Goal: Task Accomplishment & Management: Use online tool/utility

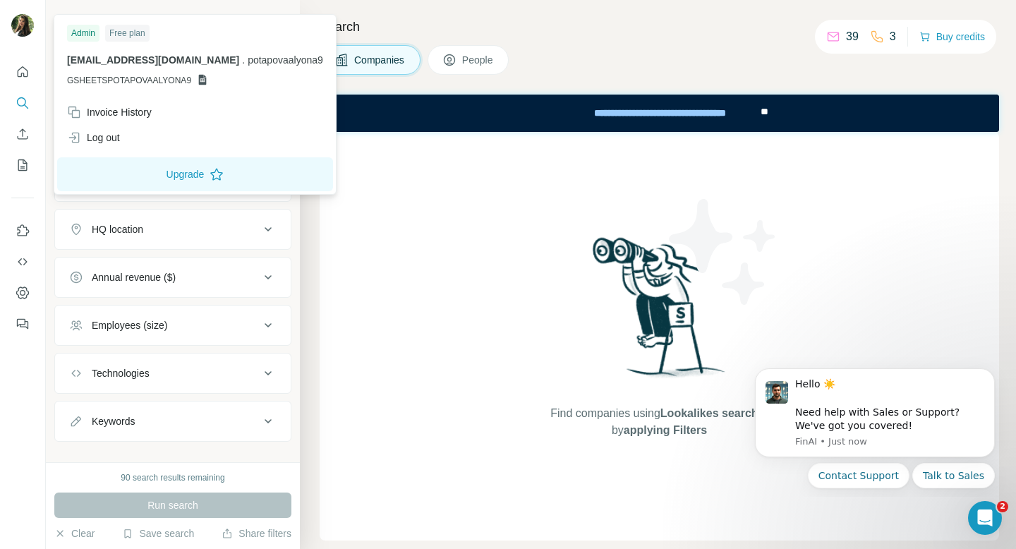
click at [21, 26] on img at bounding box center [22, 25] width 23 height 23
click at [16, 229] on icon "Use Surfe on LinkedIn" at bounding box center [23, 231] width 14 height 14
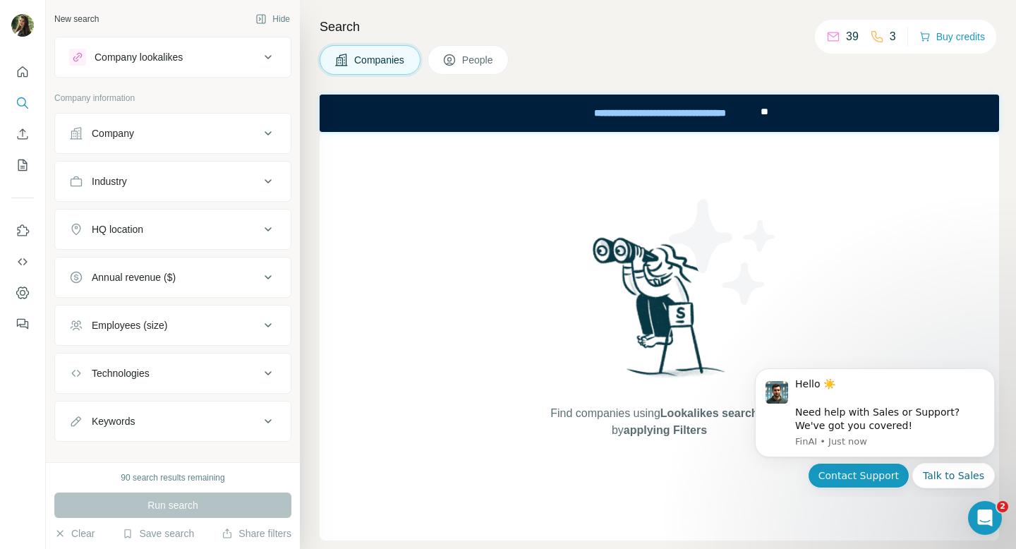
click at [859, 476] on button "Contact Support" at bounding box center [859, 475] width 102 height 25
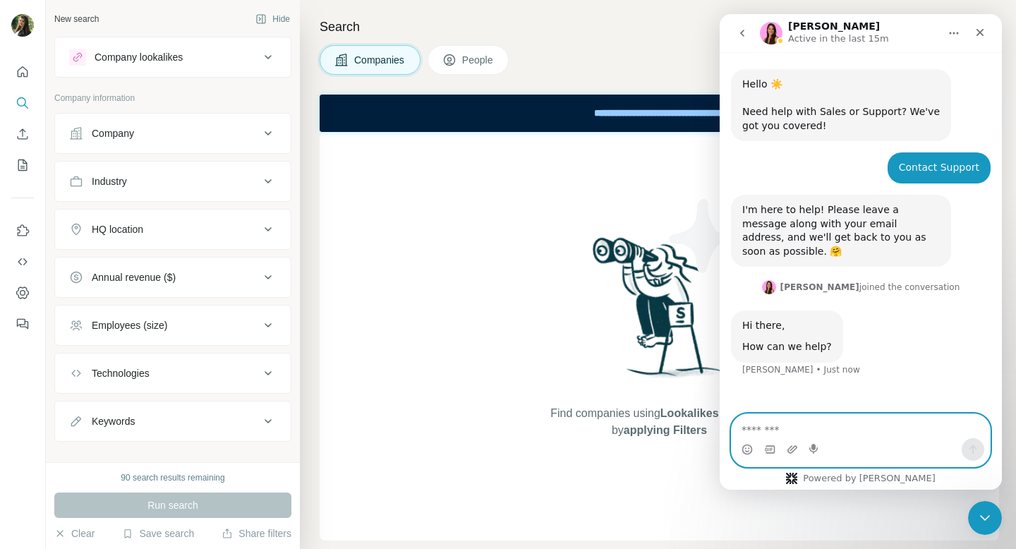
paste textarea "**********"
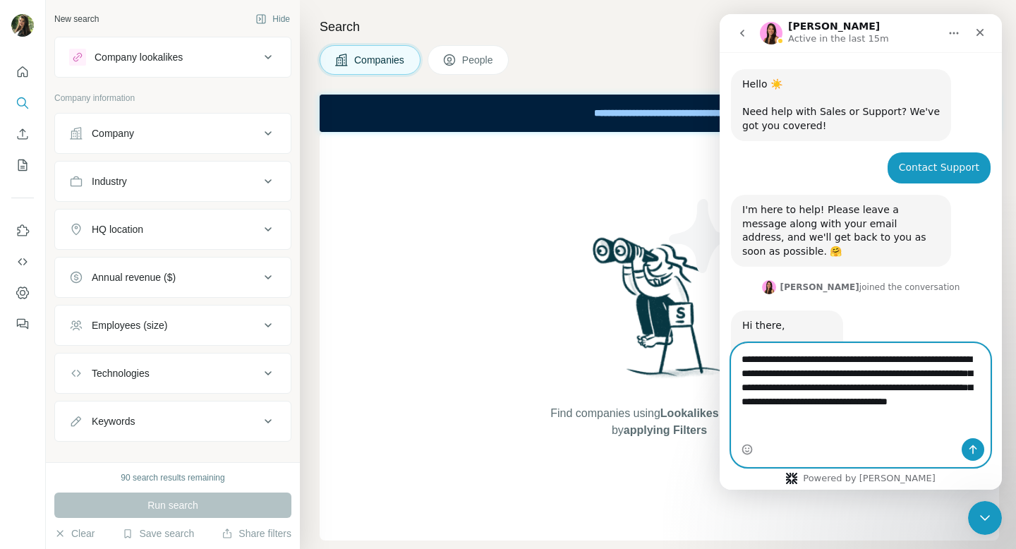
scroll to position [20, 0]
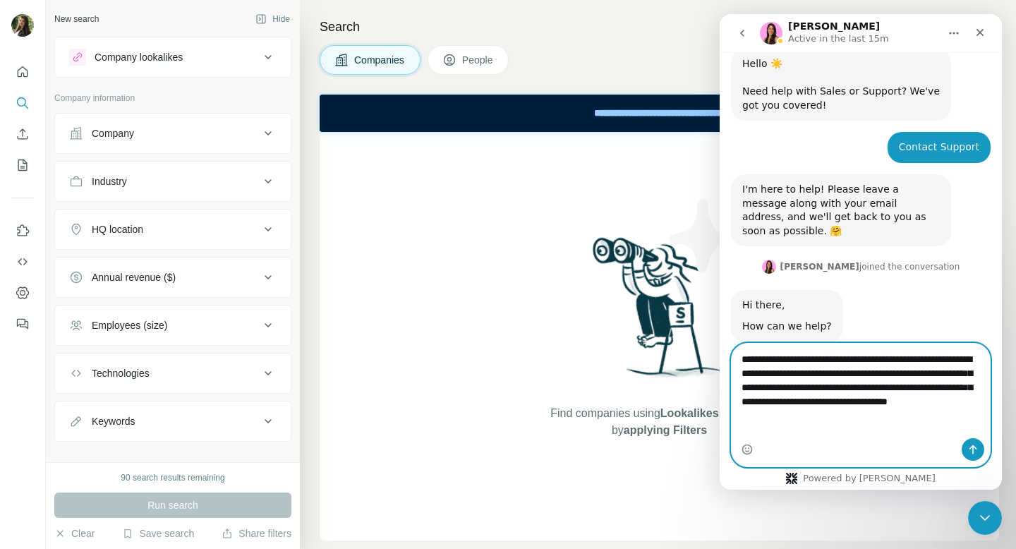
type textarea "**********"
click at [967, 444] on icon "Send a message…" at bounding box center [972, 449] width 11 height 11
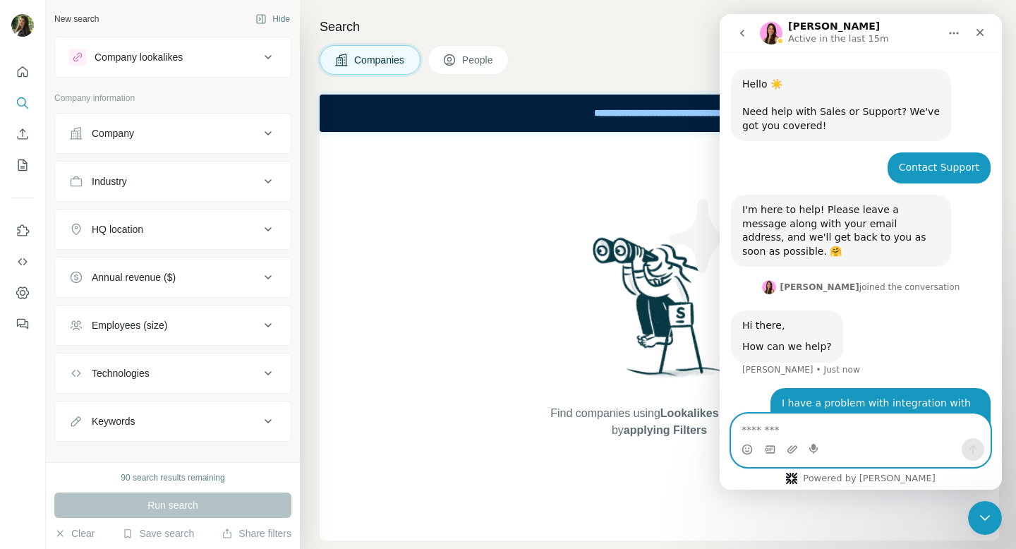
scroll to position [75, 0]
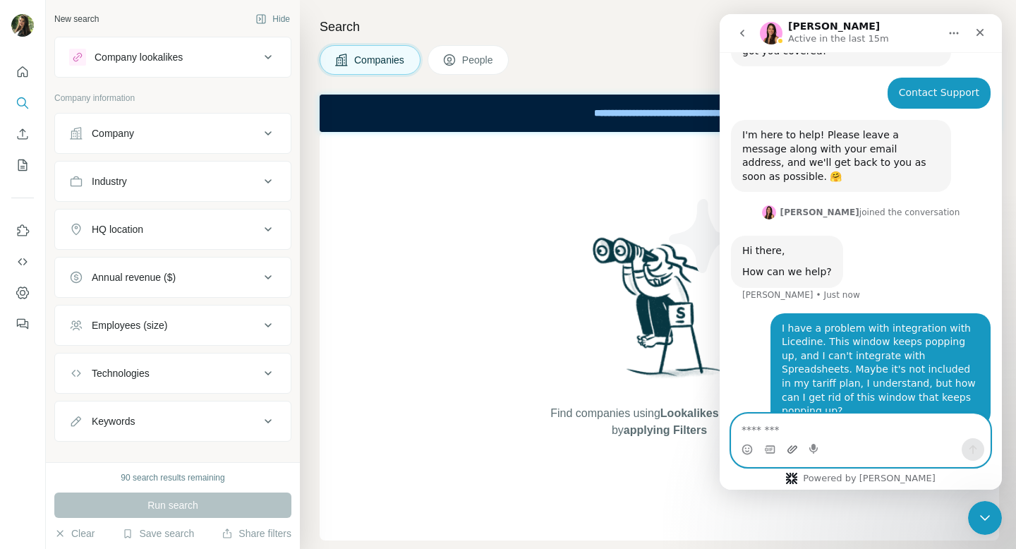
click at [792, 447] on icon "Upload attachment" at bounding box center [793, 449] width 10 height 8
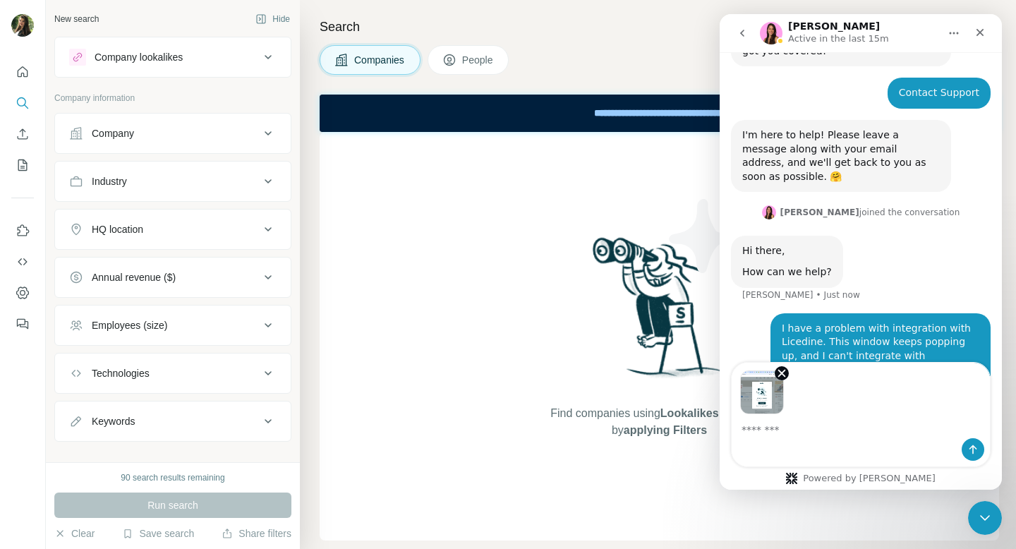
scroll to position [126, 0]
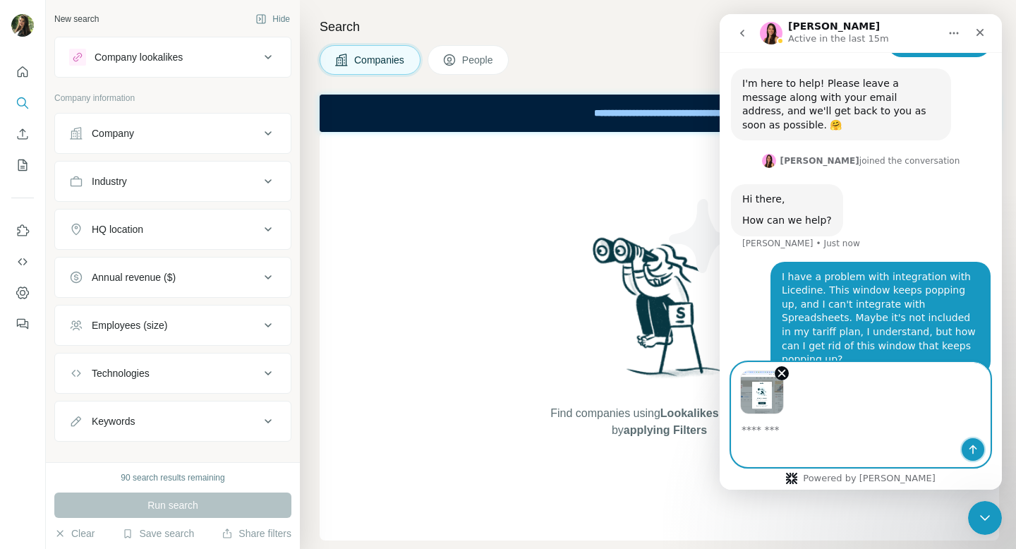
click at [975, 450] on icon "Send a message…" at bounding box center [972, 449] width 11 height 11
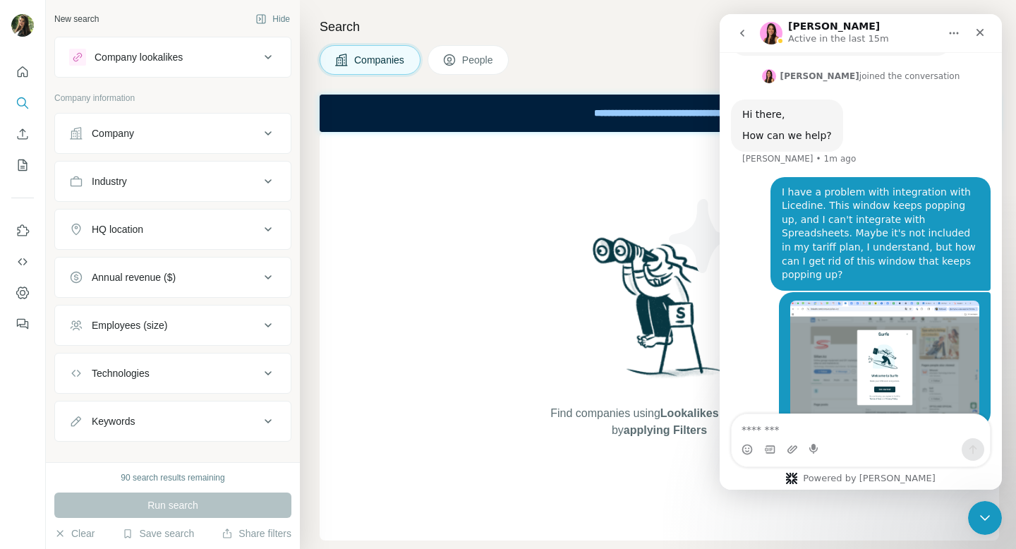
scroll to position [212, 0]
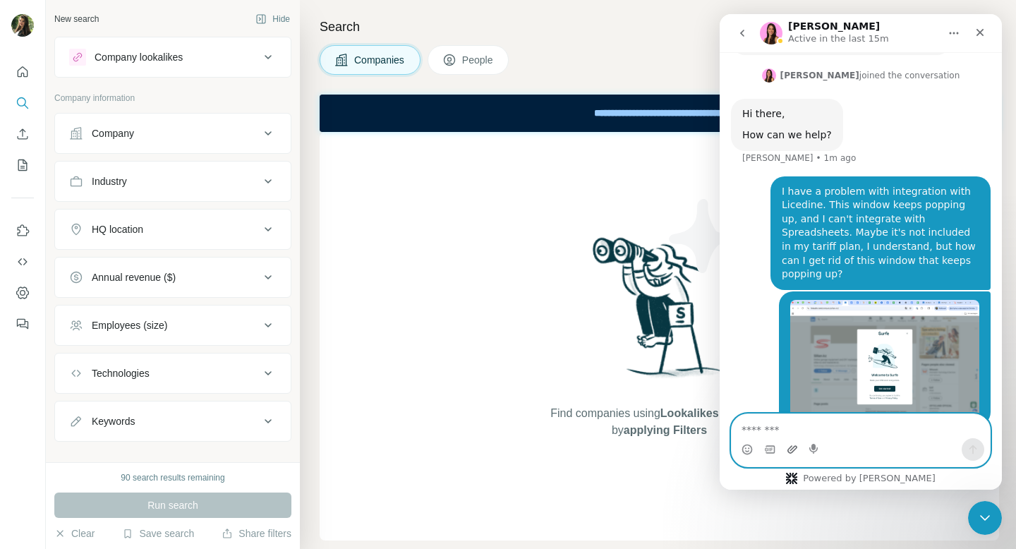
click at [787, 449] on icon "Upload attachment" at bounding box center [792, 449] width 11 height 11
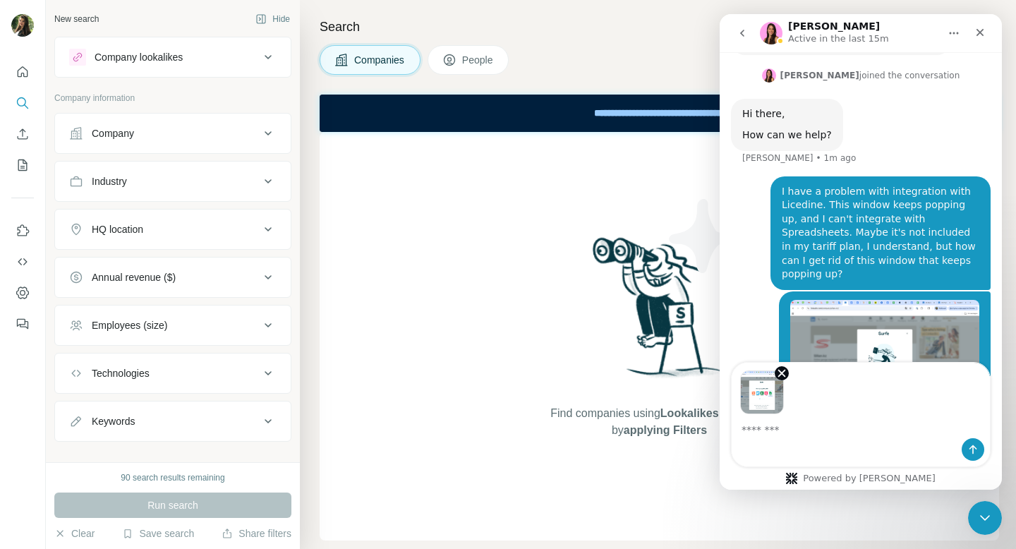
scroll to position [263, 0]
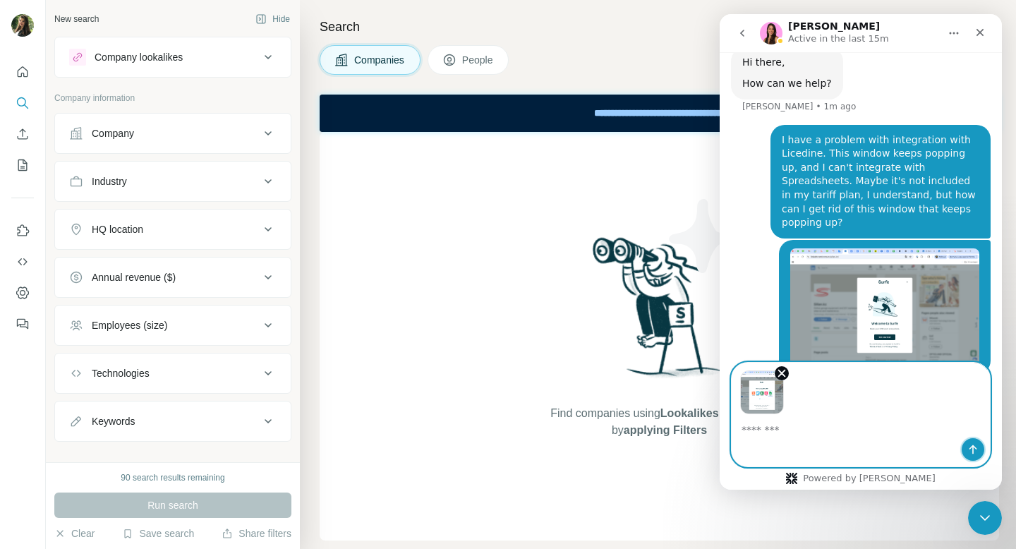
click at [972, 439] on button "Send a message…" at bounding box center [973, 449] width 23 height 23
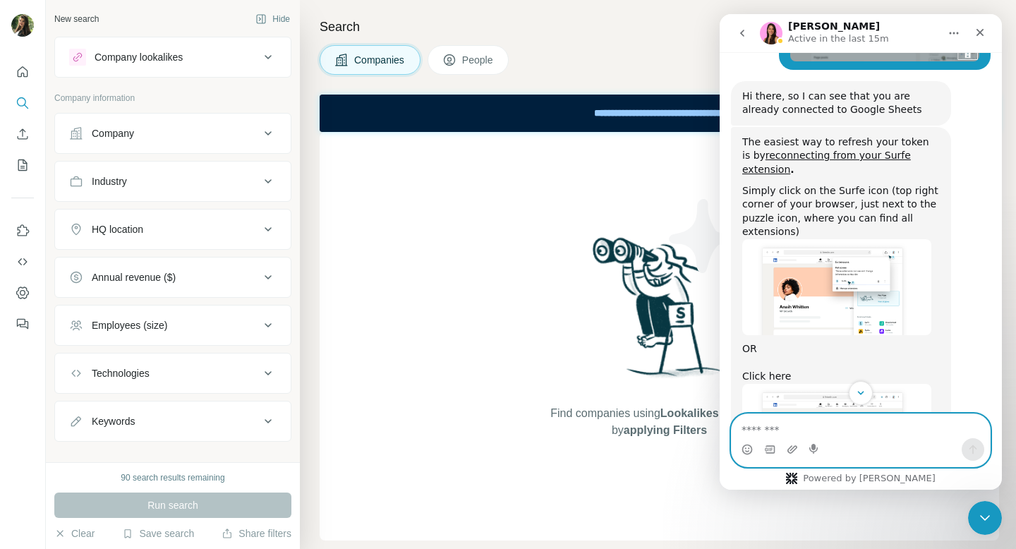
scroll to position [694, 0]
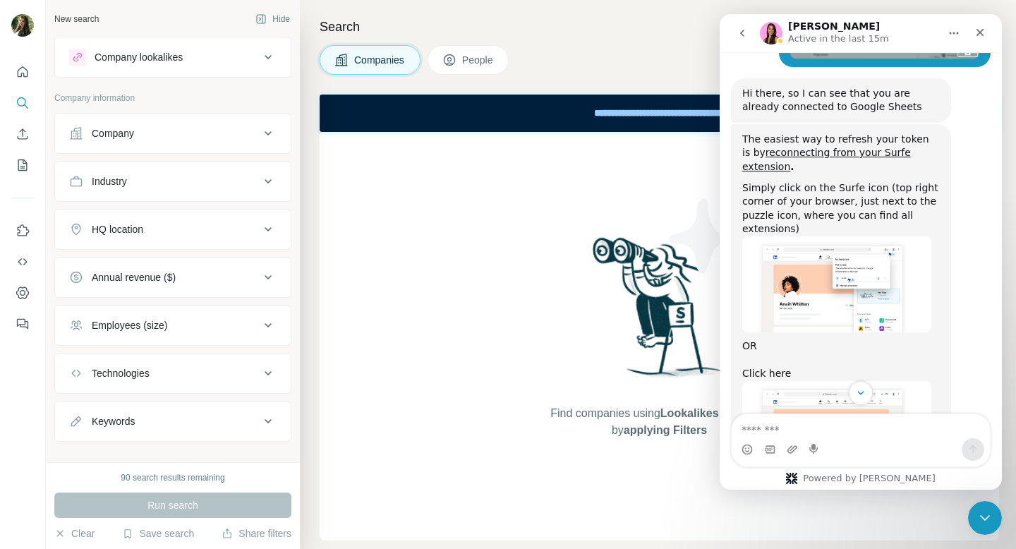
click at [960, 32] on button "Home" at bounding box center [954, 33] width 27 height 27
click at [903, 70] on div "Expand window" at bounding box center [914, 68] width 100 height 15
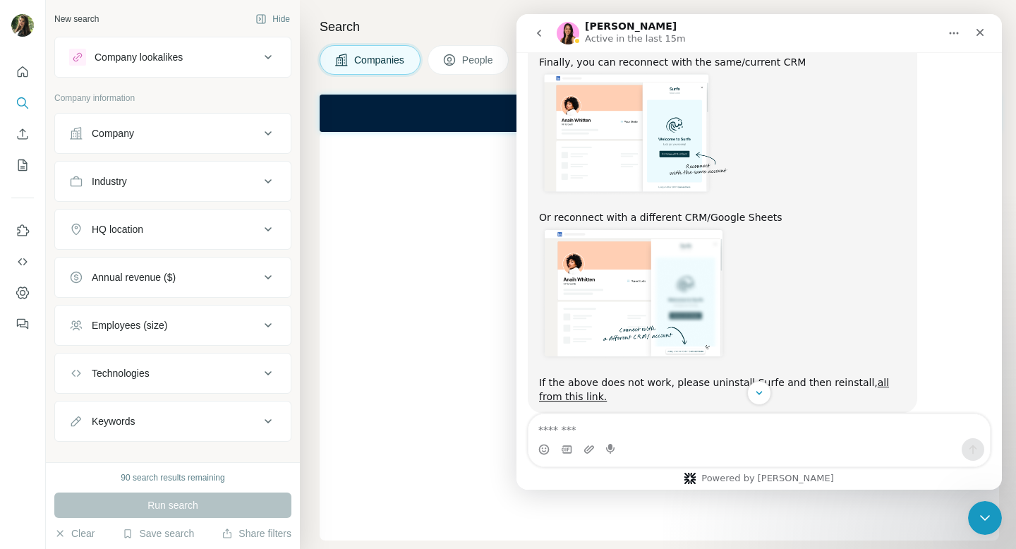
scroll to position [1252, 0]
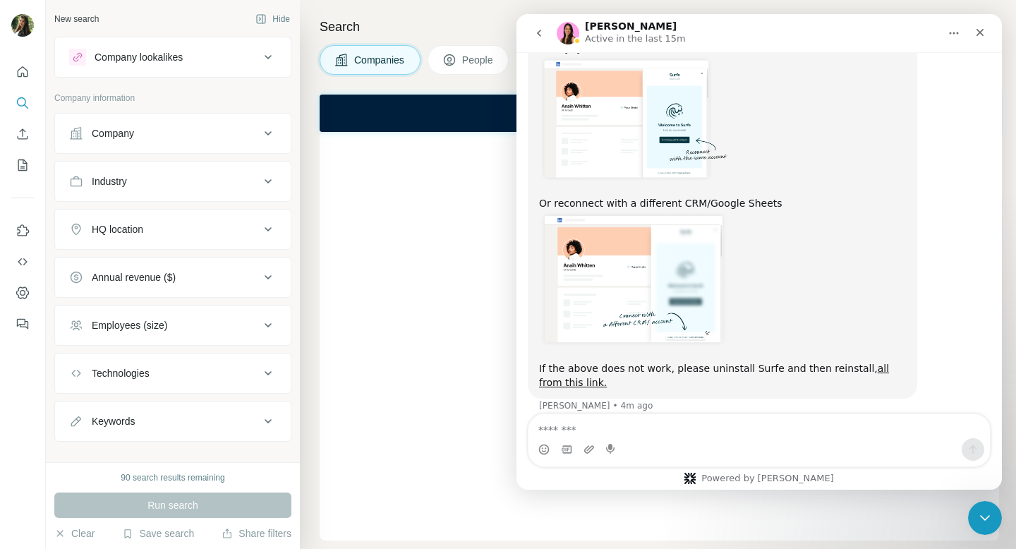
click at [490, 207] on div "Find companies using Lookalikes search or by applying Filters" at bounding box center [660, 336] width 680 height 409
click at [982, 35] on icon "Close" at bounding box center [981, 33] width 8 height 8
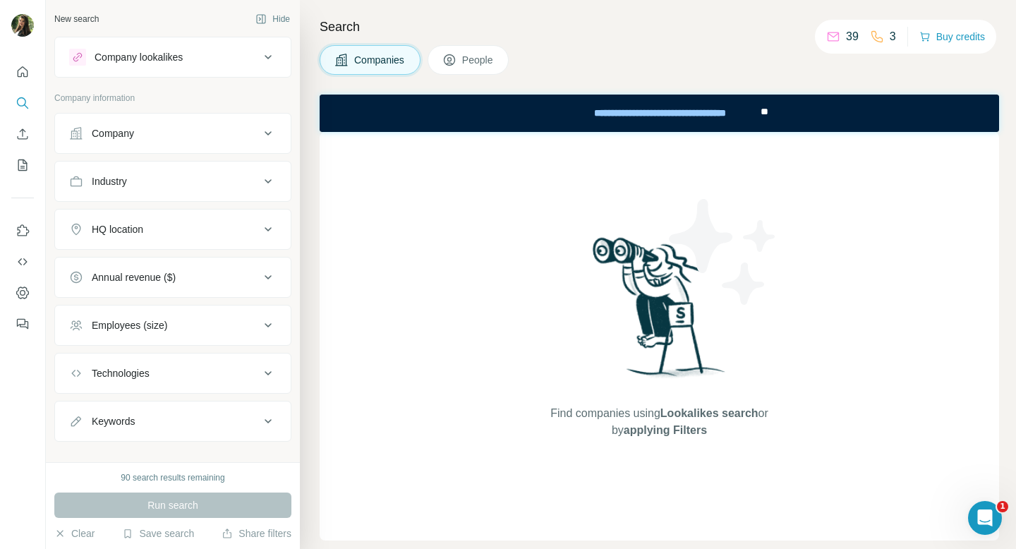
click at [183, 69] on button "Company lookalikes" at bounding box center [173, 57] width 236 height 34
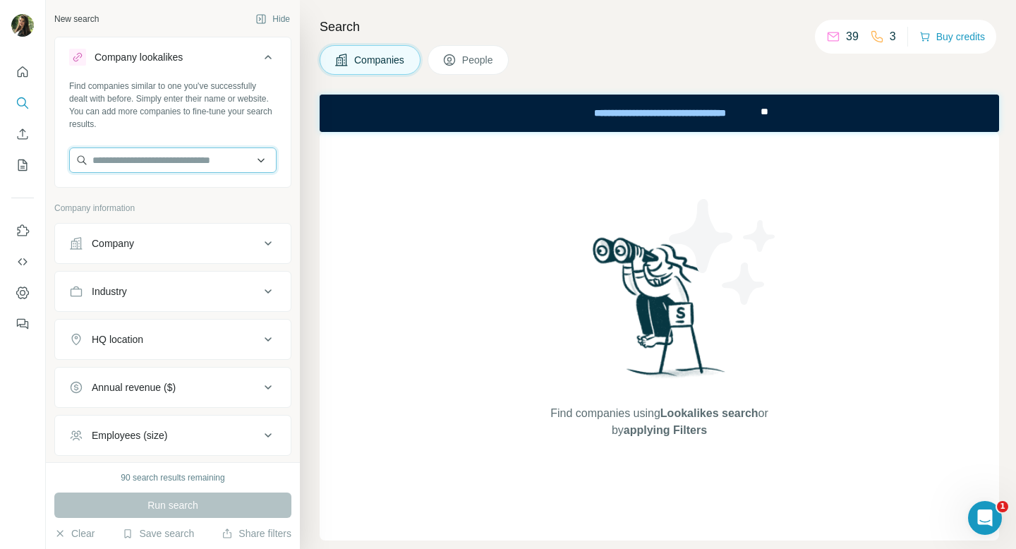
click at [181, 164] on input "text" at bounding box center [172, 159] width 207 height 25
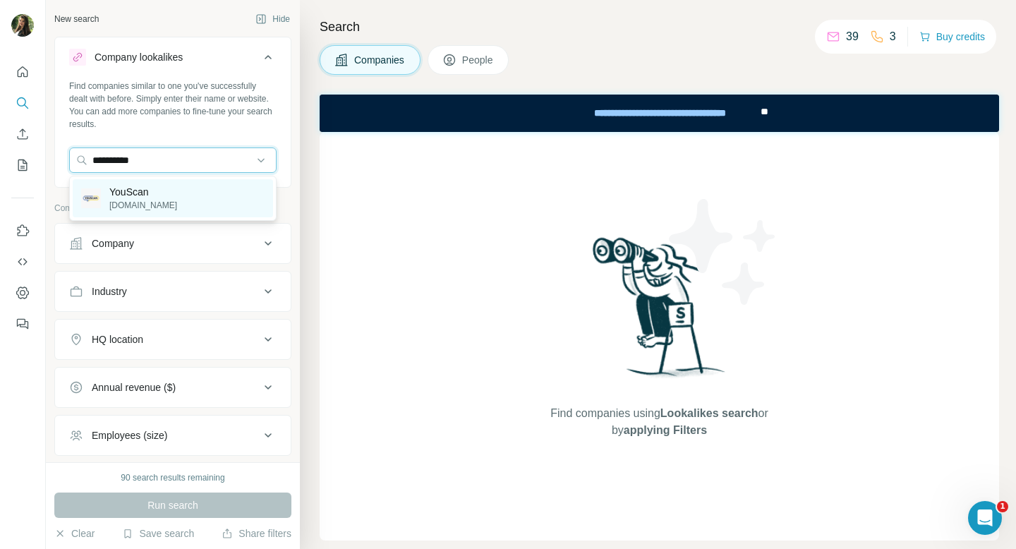
type input "**********"
click at [133, 201] on p "[DOMAIN_NAME]" at bounding box center [143, 205] width 68 height 13
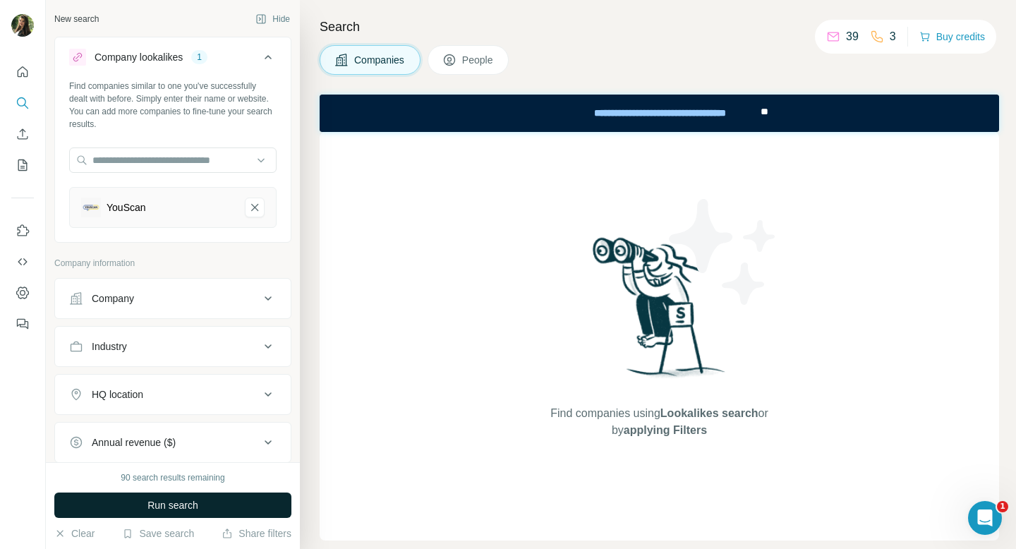
click at [164, 504] on span "Run search" at bounding box center [172, 505] width 51 height 14
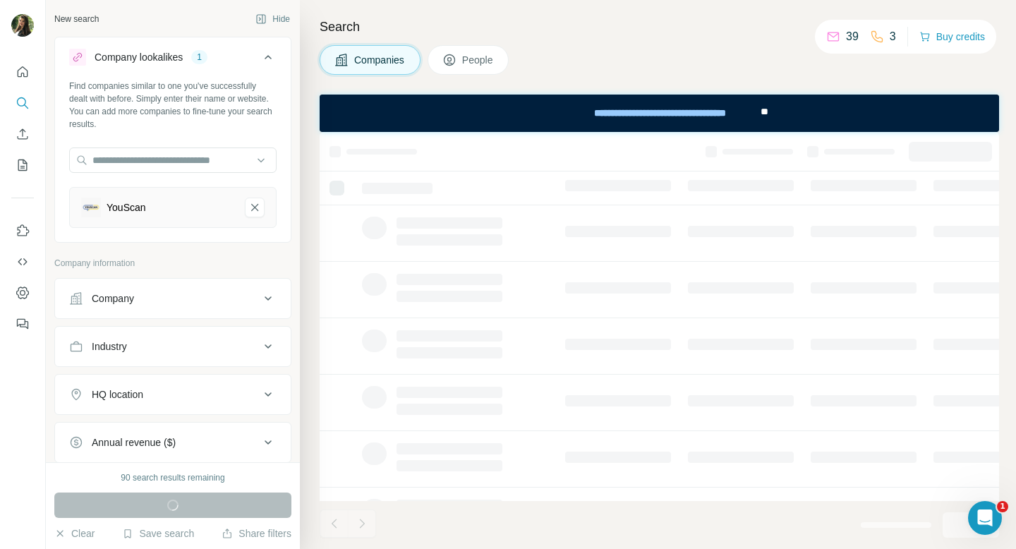
click at [198, 51] on div "1" at bounding box center [199, 57] width 16 height 13
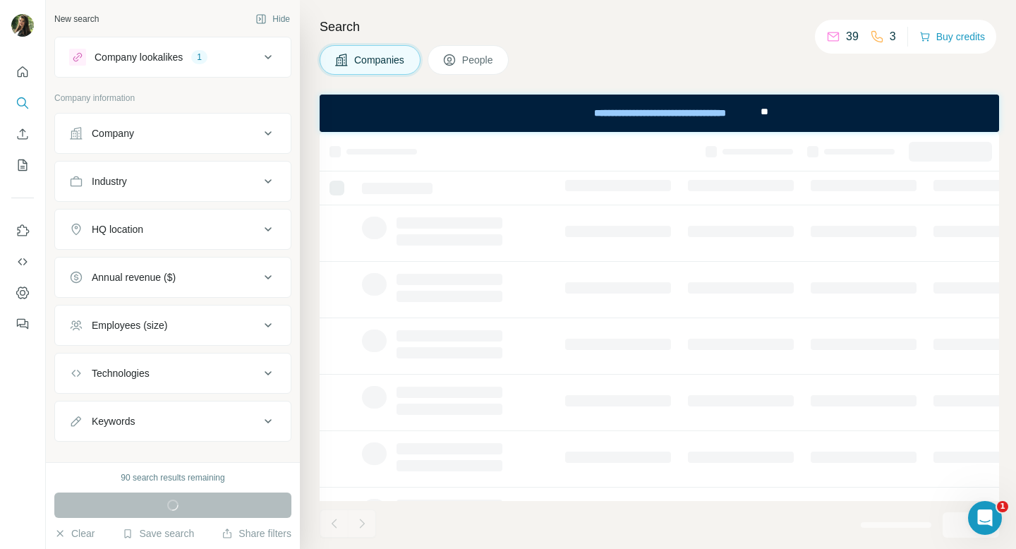
click at [198, 51] on div "1" at bounding box center [199, 57] width 16 height 13
